Goal: Obtain resource: Download file/media

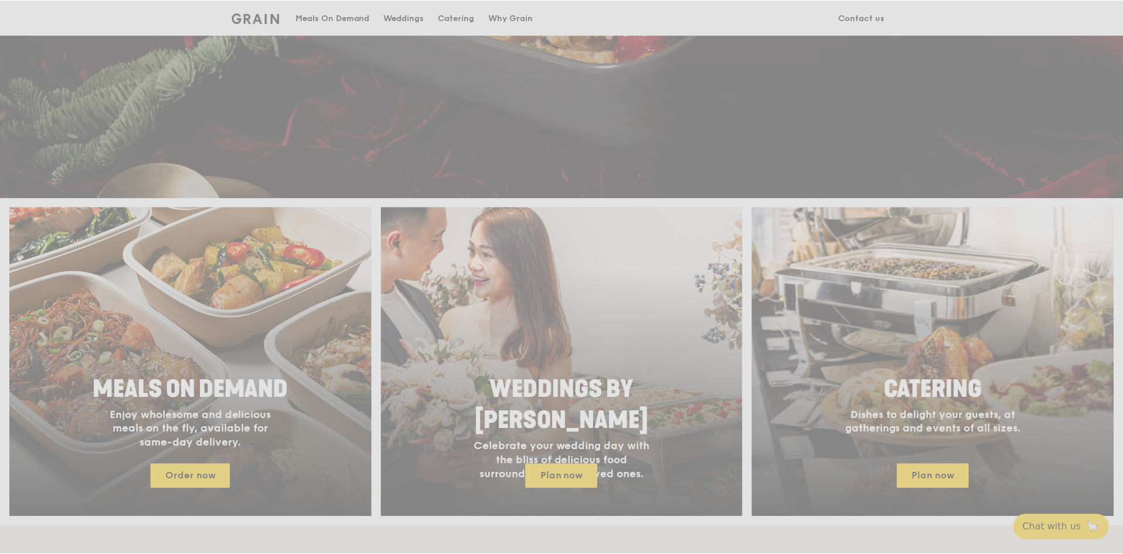
scroll to position [293, 0]
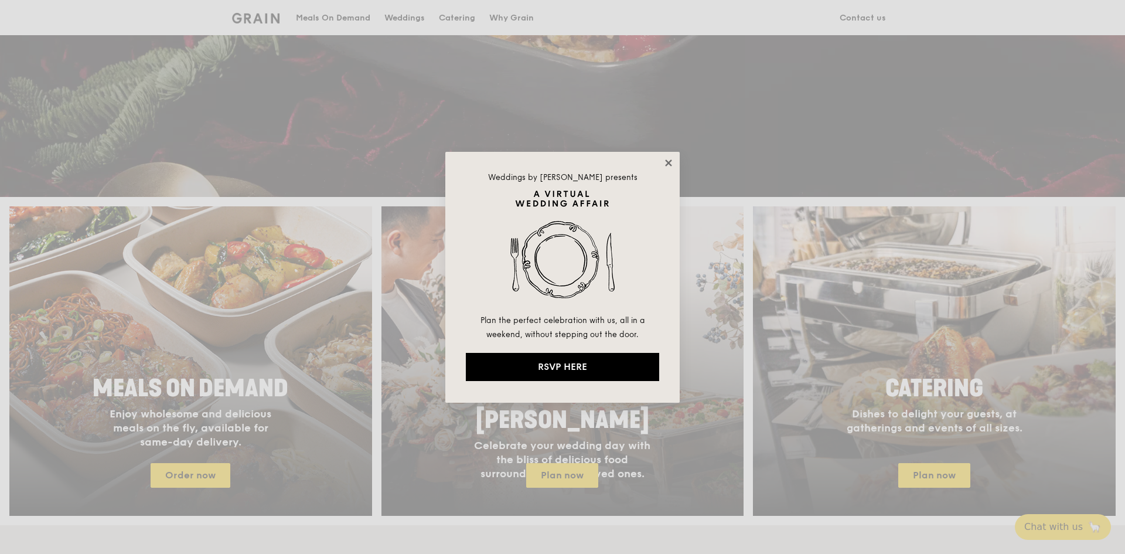
click at [671, 162] on icon at bounding box center [669, 163] width 11 height 11
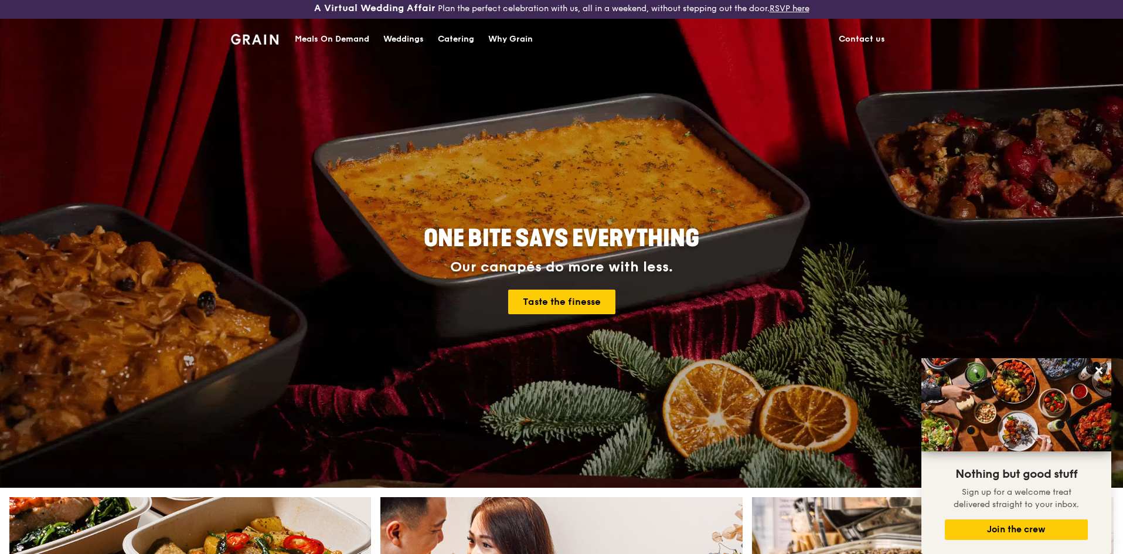
scroll to position [0, 0]
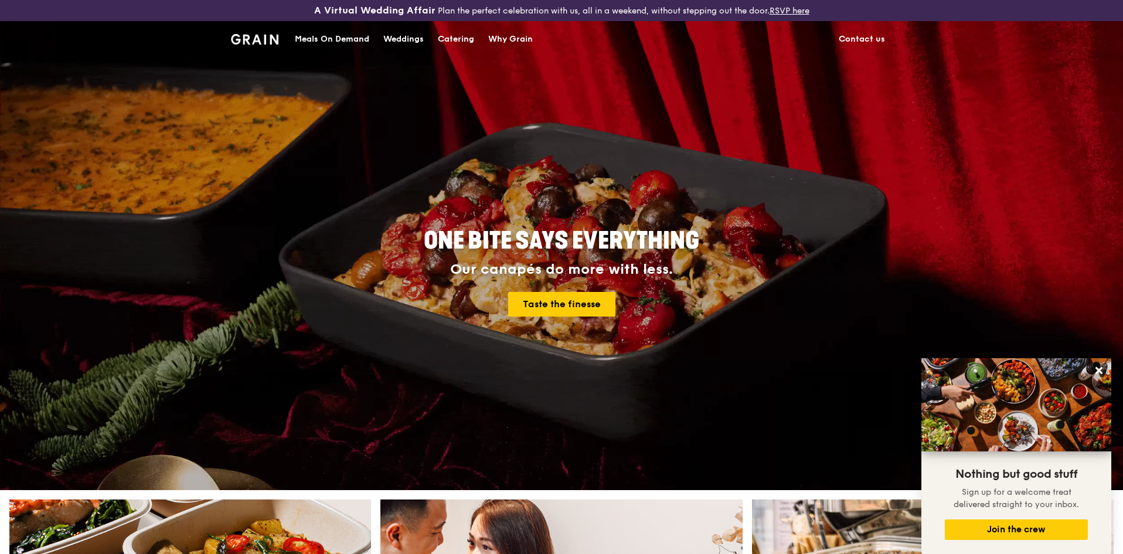
click at [466, 43] on div "Catering" at bounding box center [456, 39] width 36 height 35
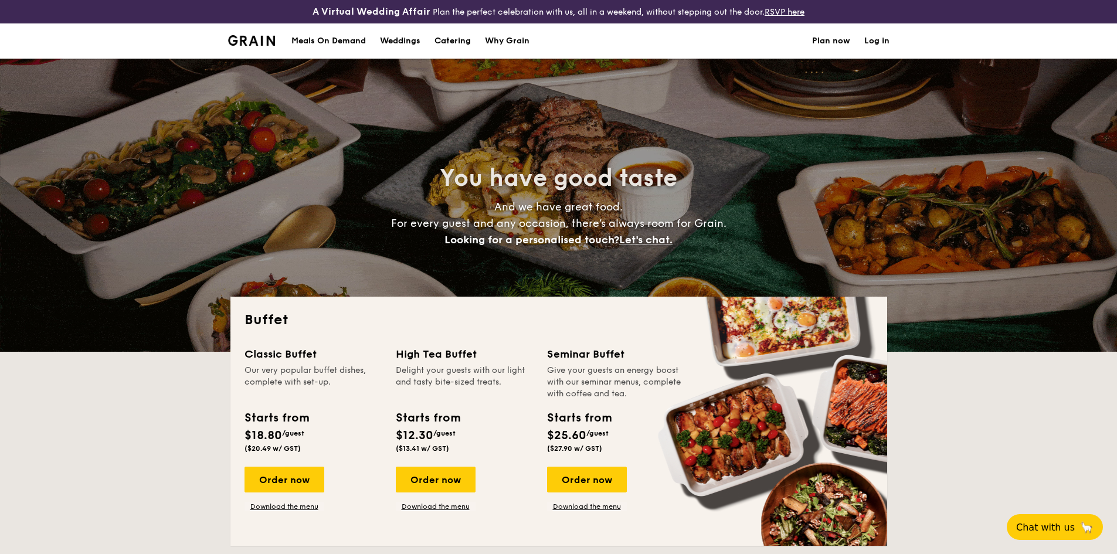
select select
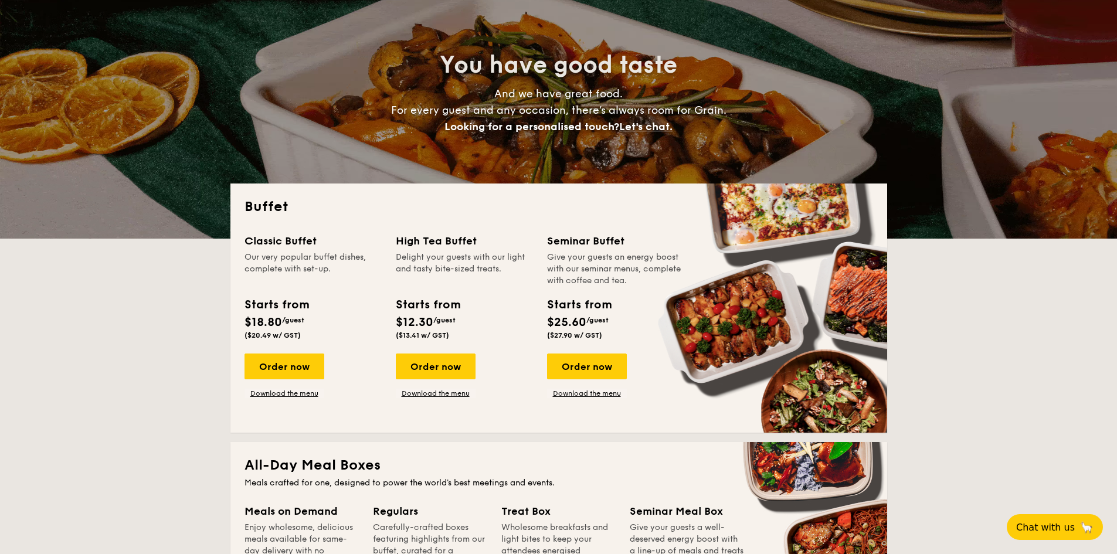
scroll to position [117, 0]
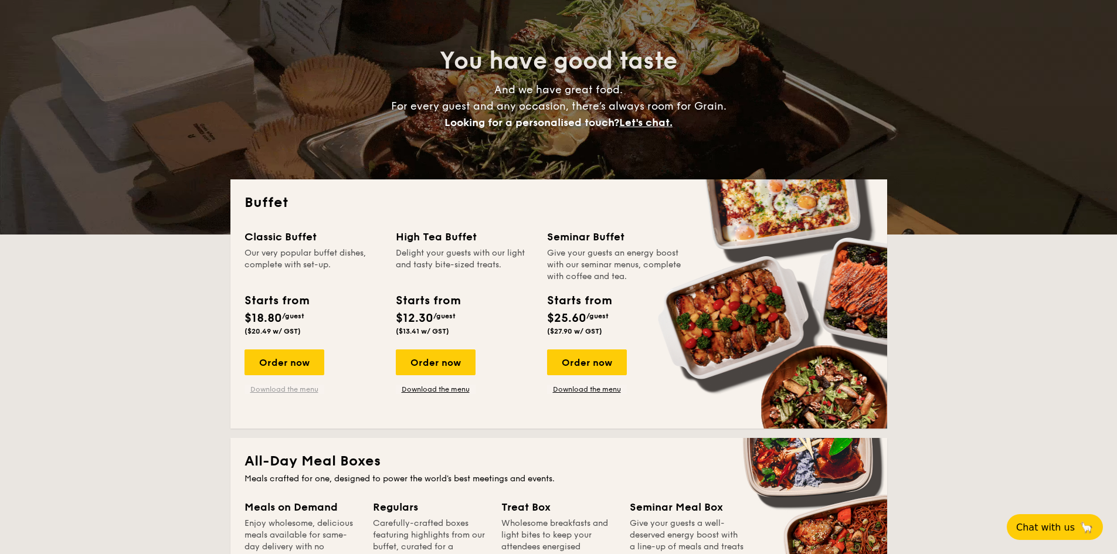
click at [308, 393] on link "Download the menu" at bounding box center [284, 389] width 80 height 9
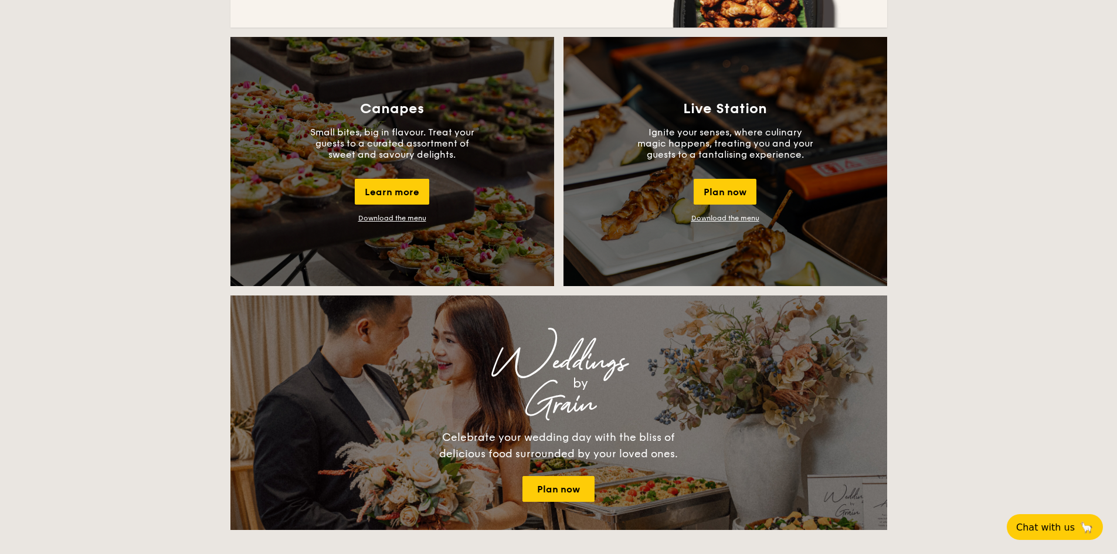
scroll to position [1055, 0]
